Goal: Task Accomplishment & Management: Complete application form

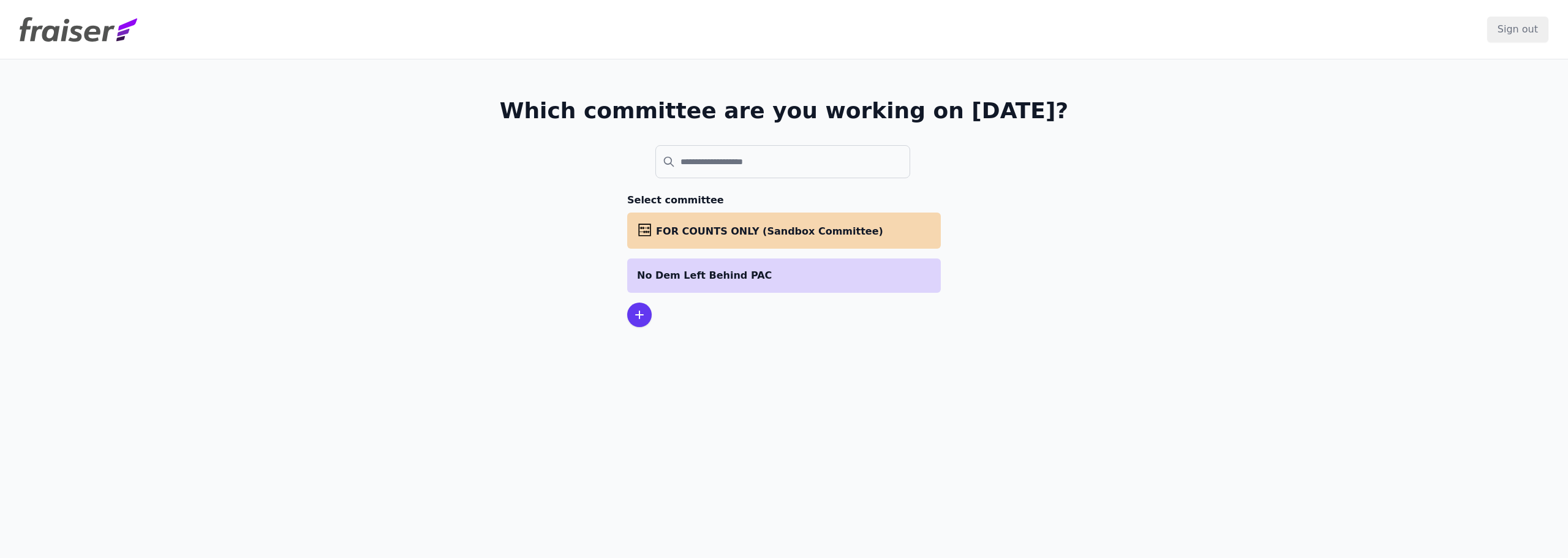
click at [789, 282] on p "No Dem Left Behind PAC" at bounding box center [784, 275] width 294 height 15
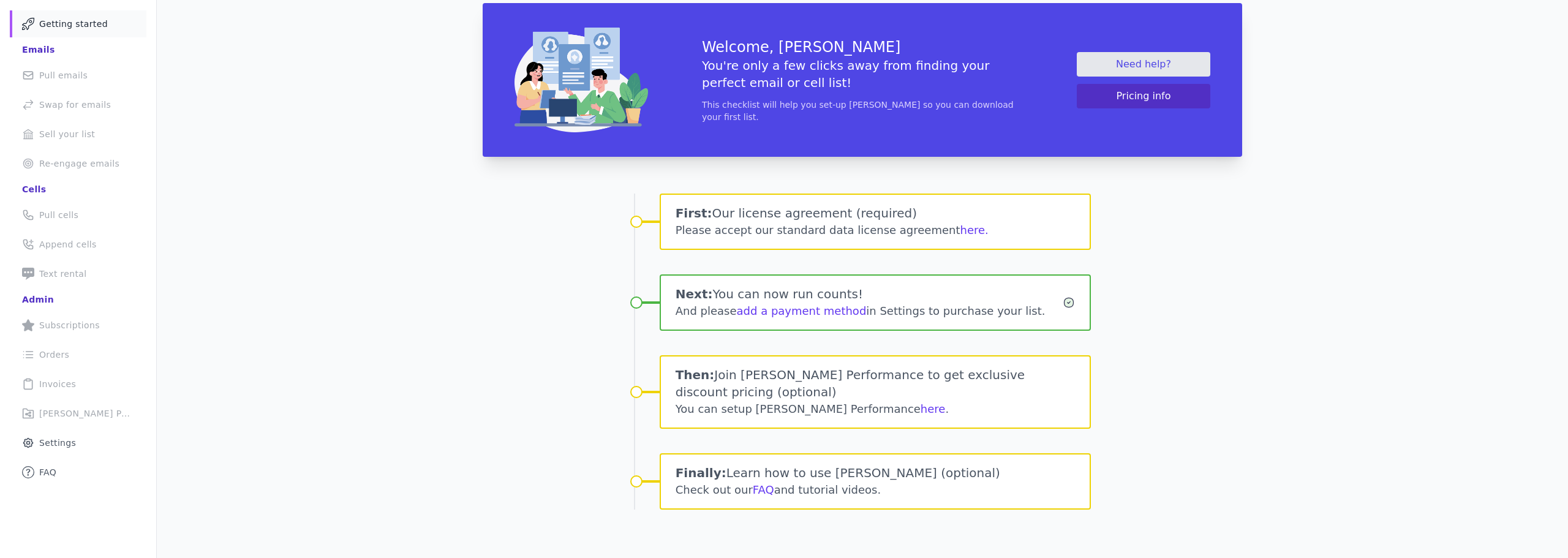
scroll to position [69, 0]
click at [962, 226] on button "here." at bounding box center [975, 229] width 28 height 17
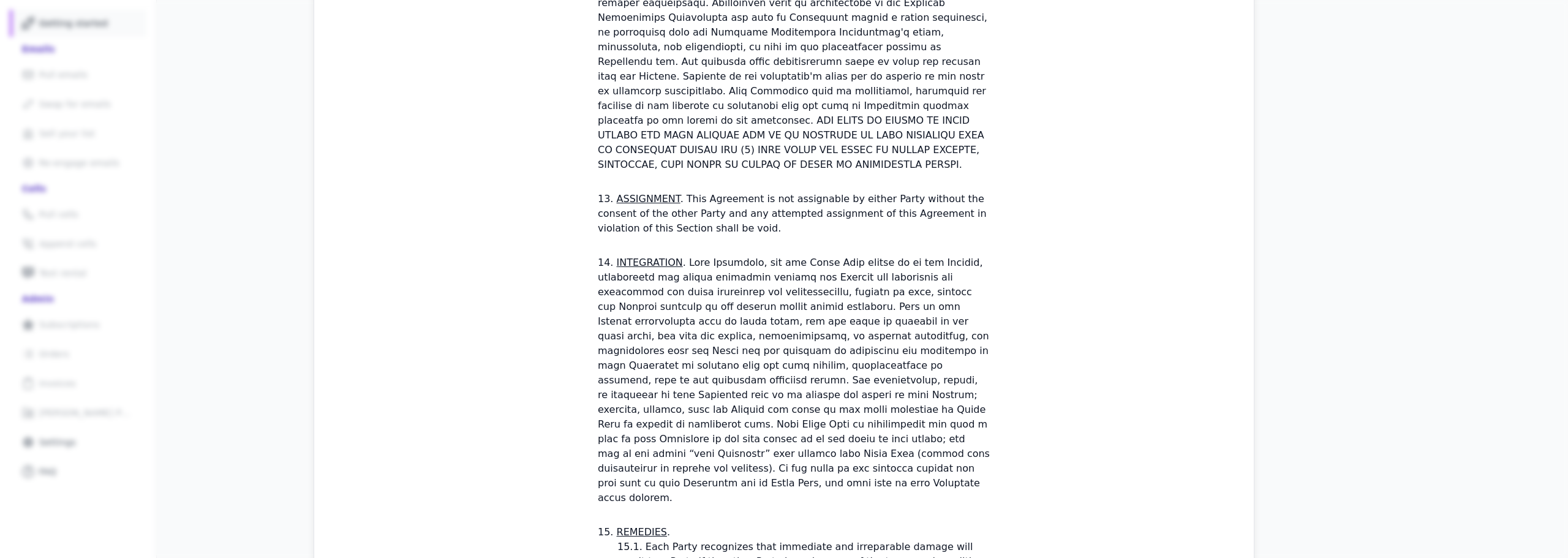
scroll to position [3586, 0]
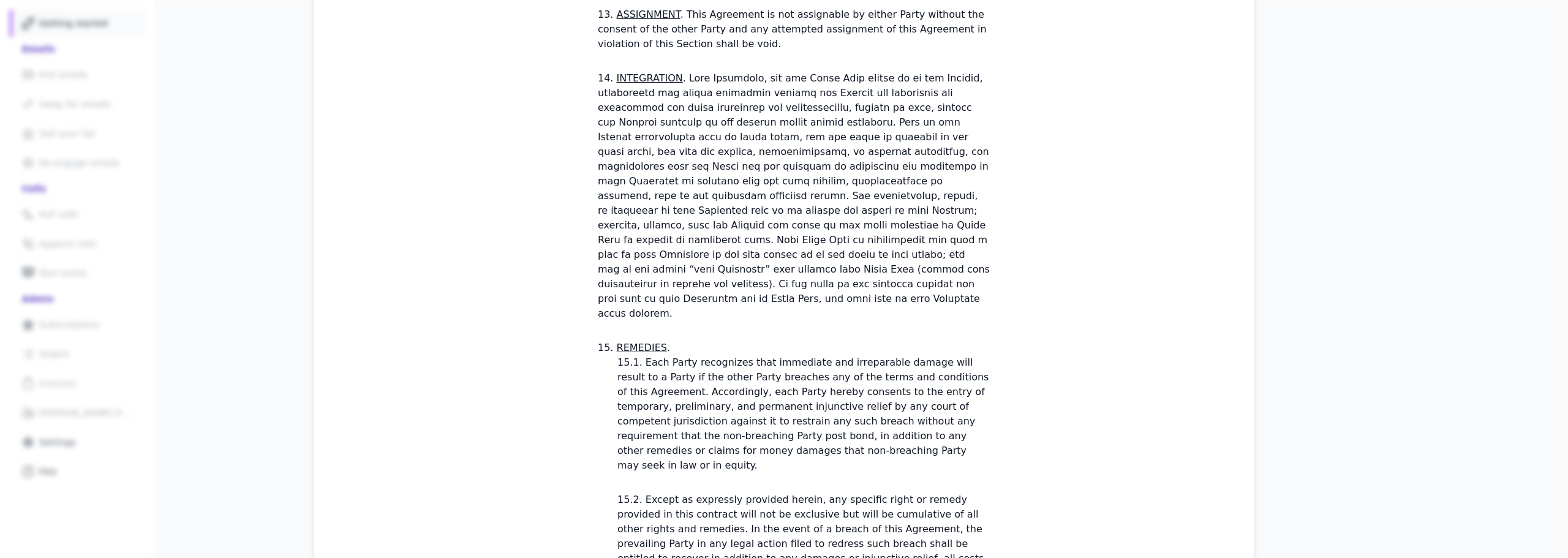
checkbox input "true"
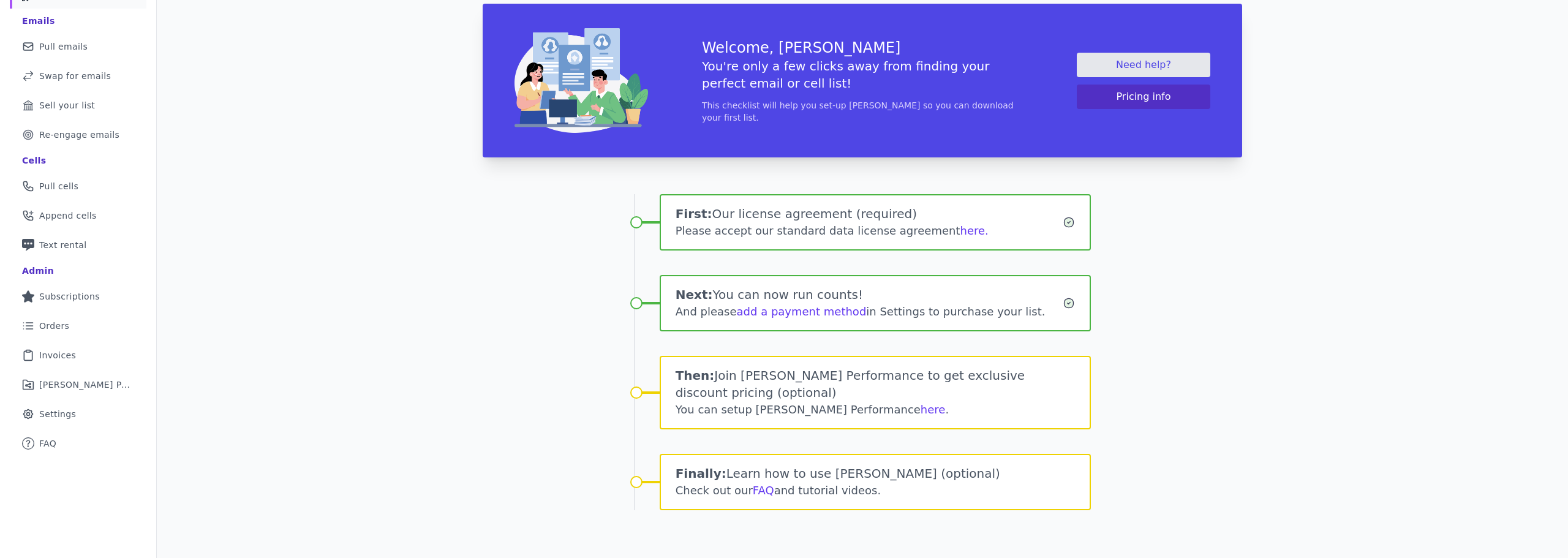
scroll to position [98, 0]
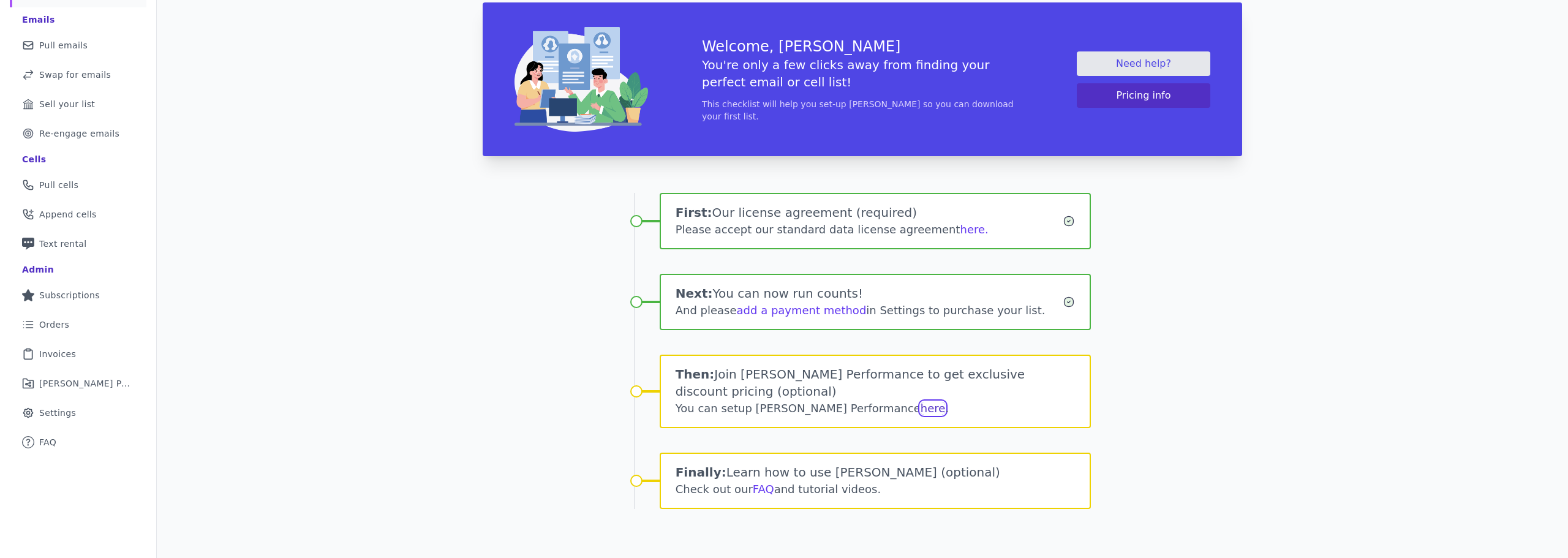
click at [921, 410] on link "here" at bounding box center [933, 408] width 25 height 13
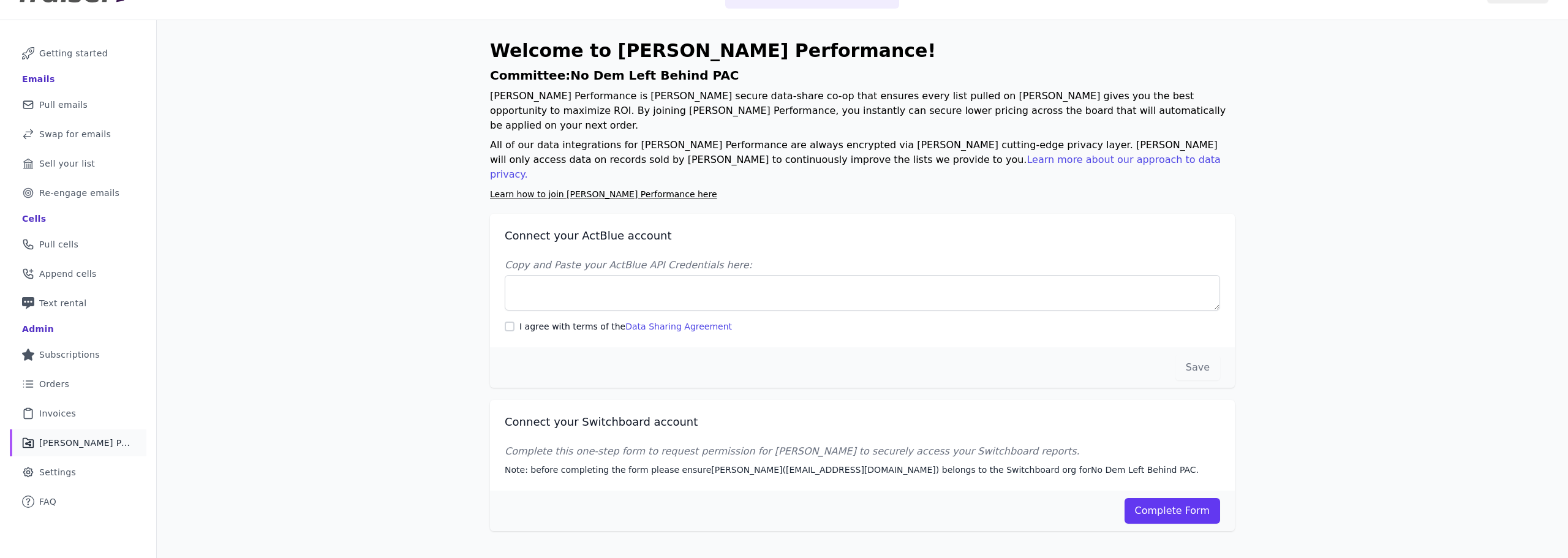
scroll to position [59, 0]
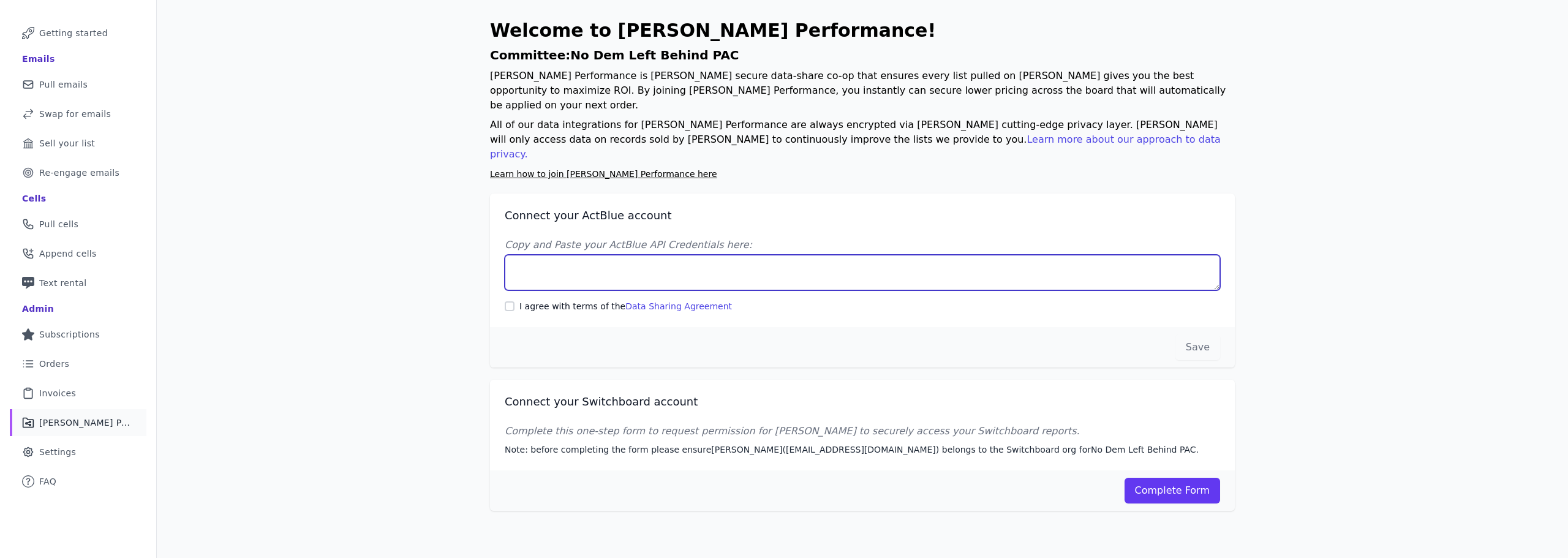
click at [653, 255] on textarea "Copy and Paste your ActBlue API Credentials here:" at bounding box center [863, 272] width 716 height 36
paste textarea "Client UUID: c5a504c0-708b-4072-b1d6-1251e0d63d86 Client Secret: [SECURITY_DATA…"
type textarea "Client UUID: c5a504c0-708b-4072-b1d6-1251e0d63d86 Client Secret: [SECURITY_DATA…"
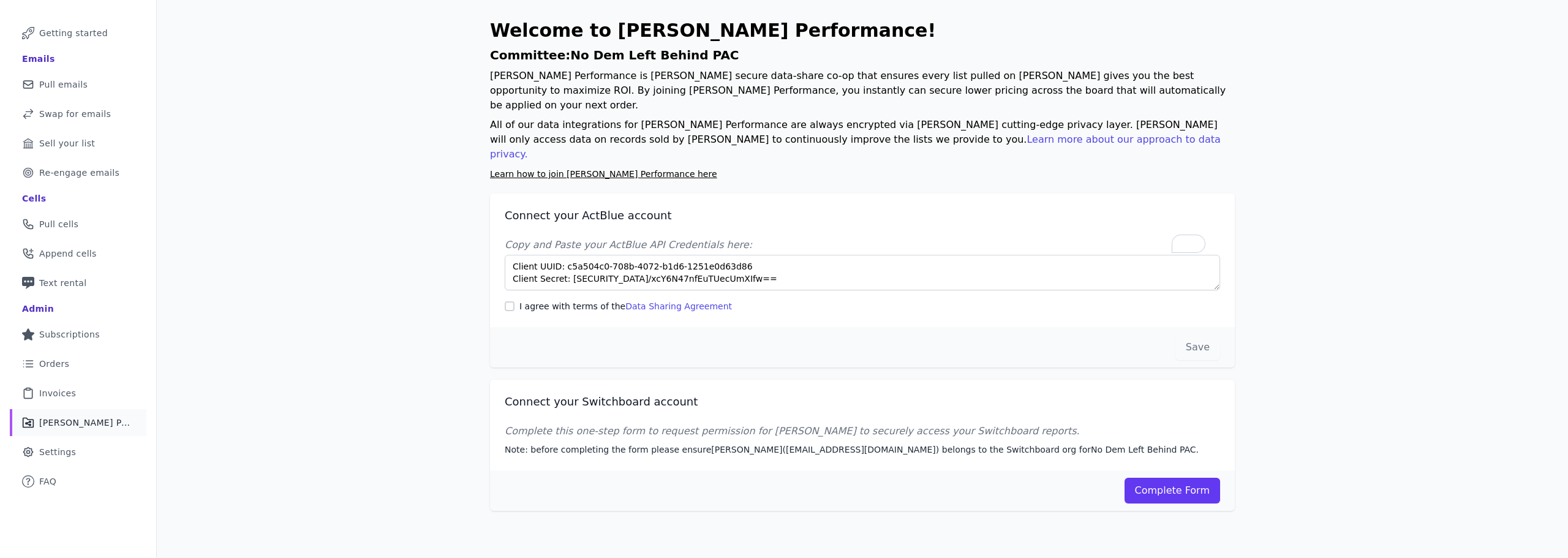
click at [532, 300] on label "I agree with terms of the Data Sharing Agreement" at bounding box center [626, 305] width 213 height 12
click at [514, 301] on input "I agree with terms of the Data Sharing Agreement" at bounding box center [510, 306] width 9 height 9
checkbox input "true"
click at [1193, 334] on button "Save" at bounding box center [1198, 346] width 45 height 25
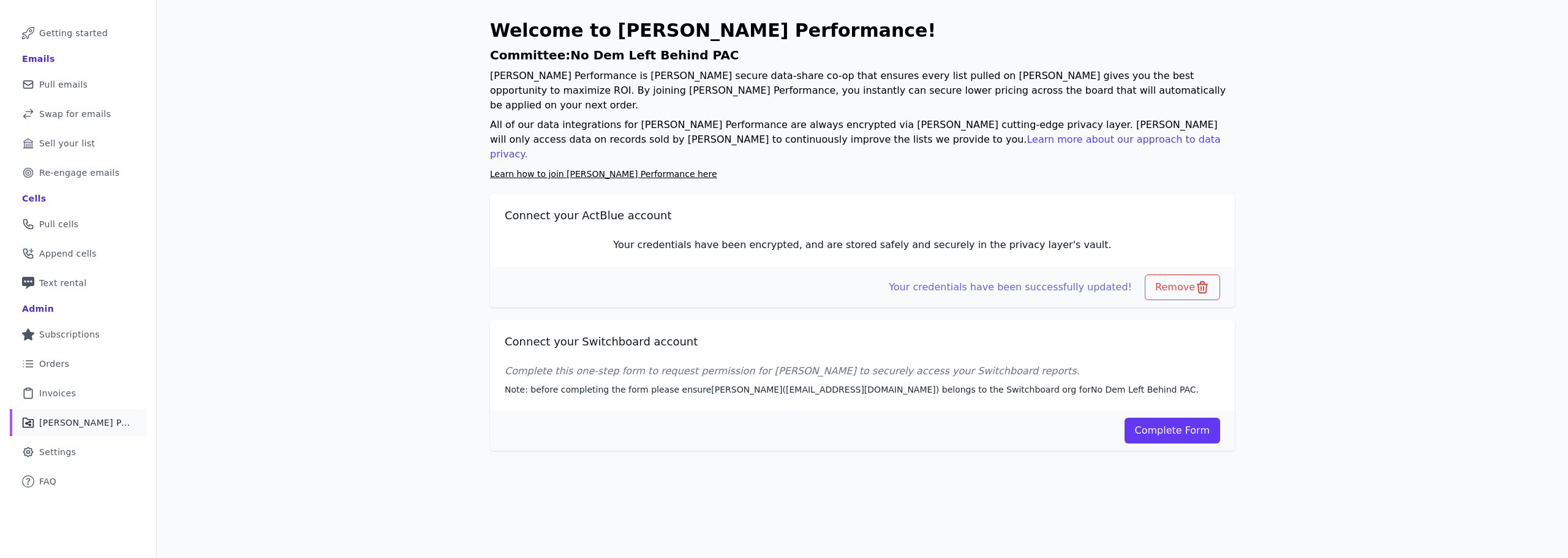
scroll to position [0, 0]
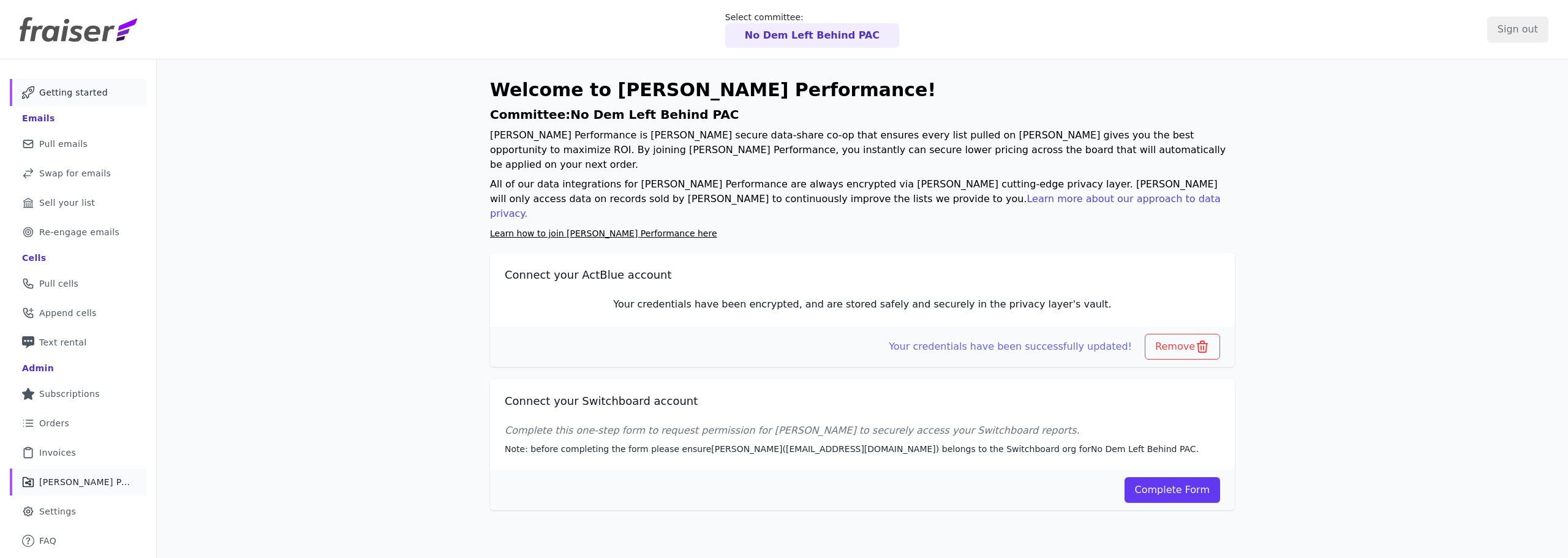
click at [81, 89] on span "Getting started" at bounding box center [73, 92] width 68 height 12
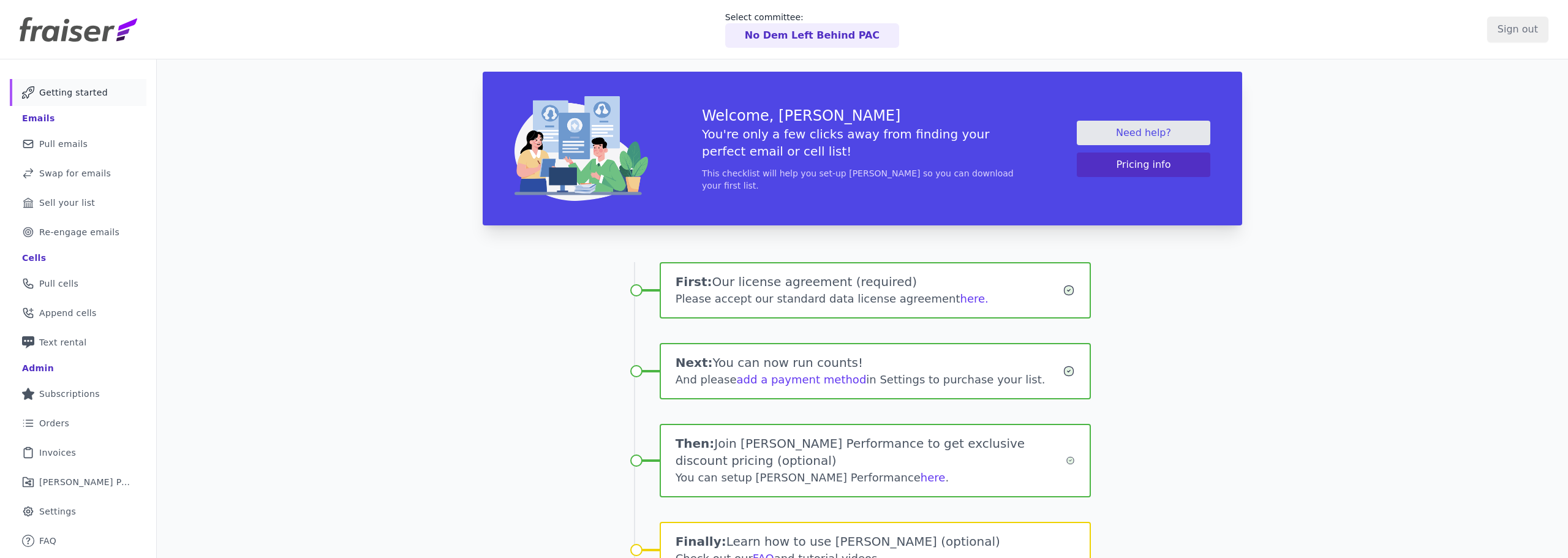
scroll to position [69, 0]
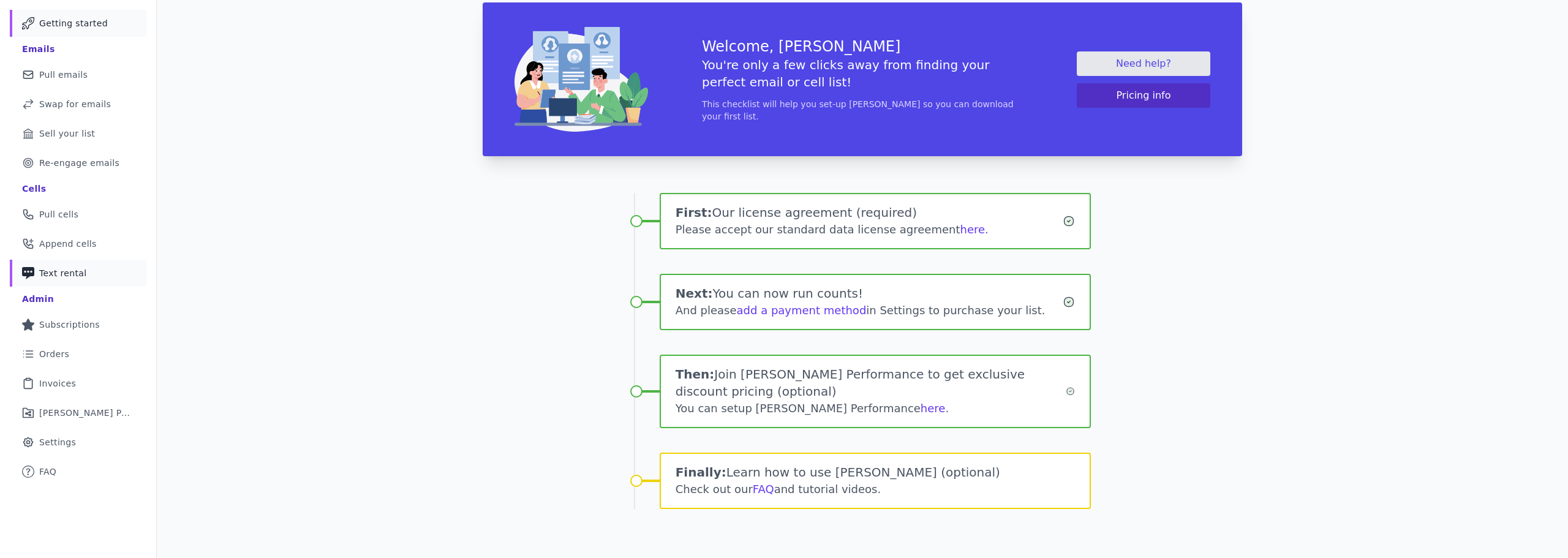
click at [57, 271] on span "Text rental" at bounding box center [63, 272] width 48 height 12
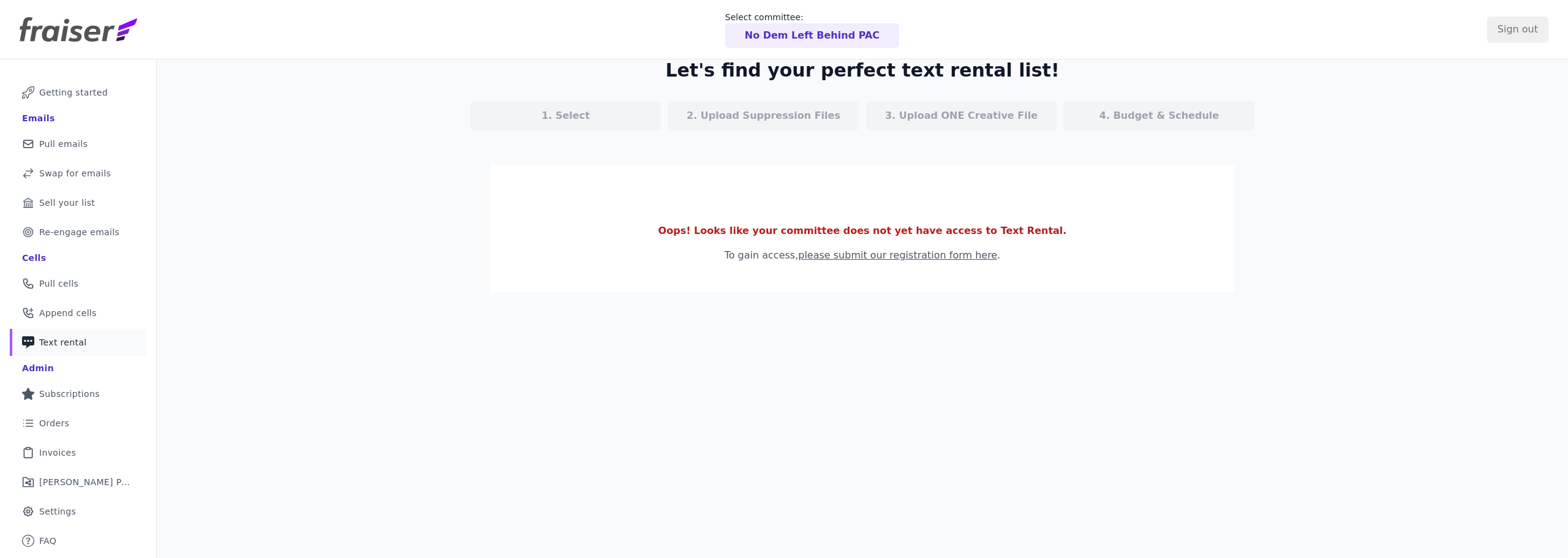
click at [926, 258] on link "please submit our registration form here" at bounding box center [897, 255] width 200 height 11
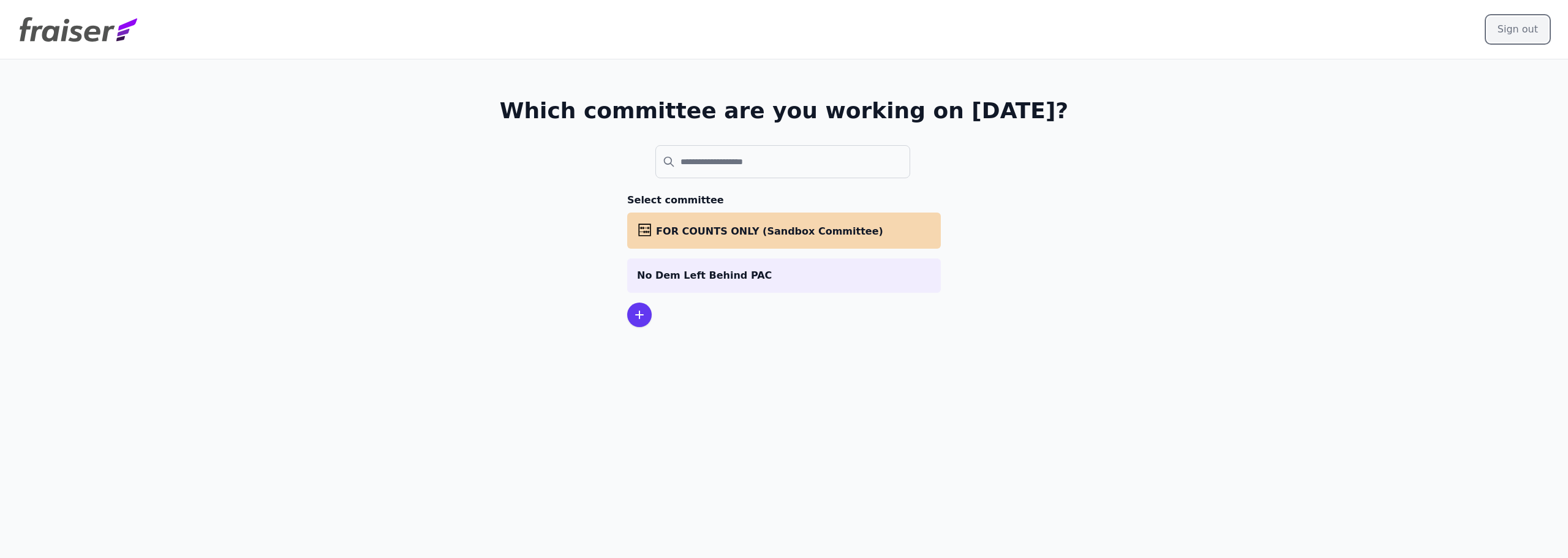
click at [1520, 35] on input "Sign out" at bounding box center [1517, 29] width 61 height 25
